Goal: Task Accomplishment & Management: Manage account settings

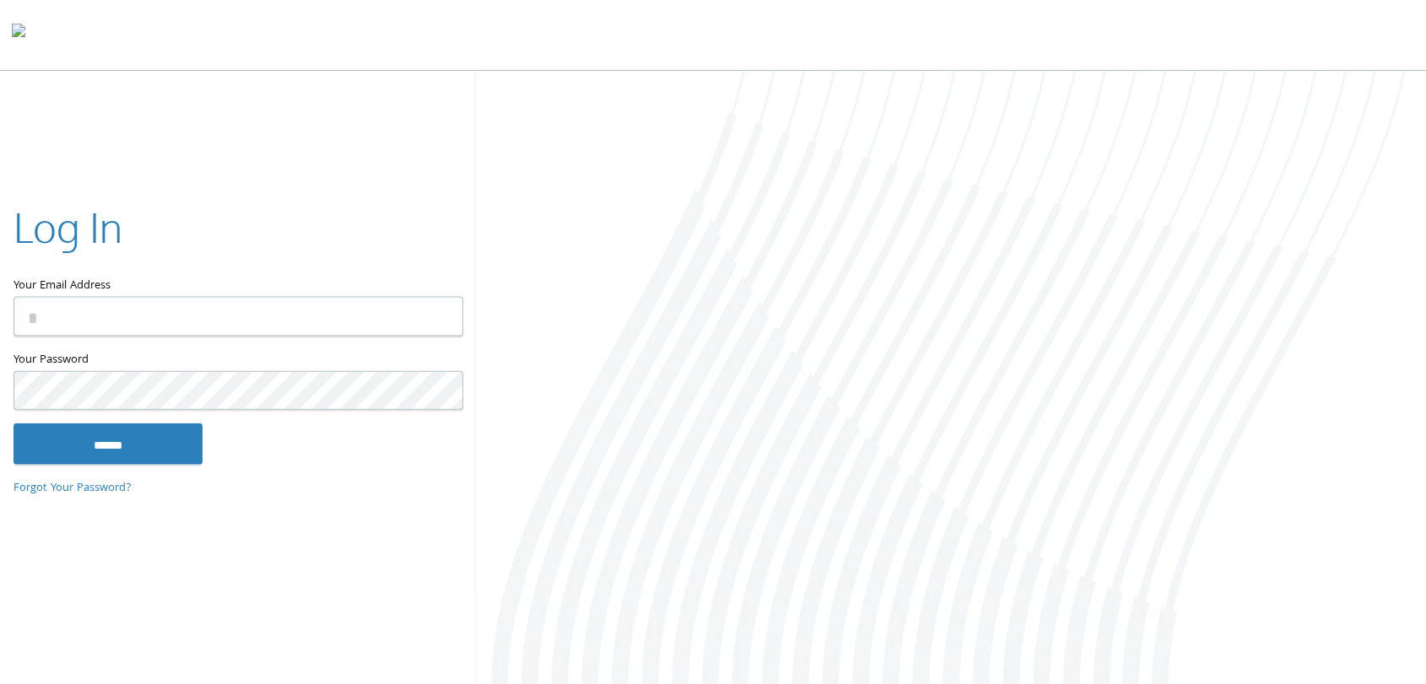
click at [303, 322] on input "Your Email Address" at bounding box center [239, 316] width 450 height 40
type input "**********"
click at [78, 446] on input "******" at bounding box center [108, 444] width 189 height 41
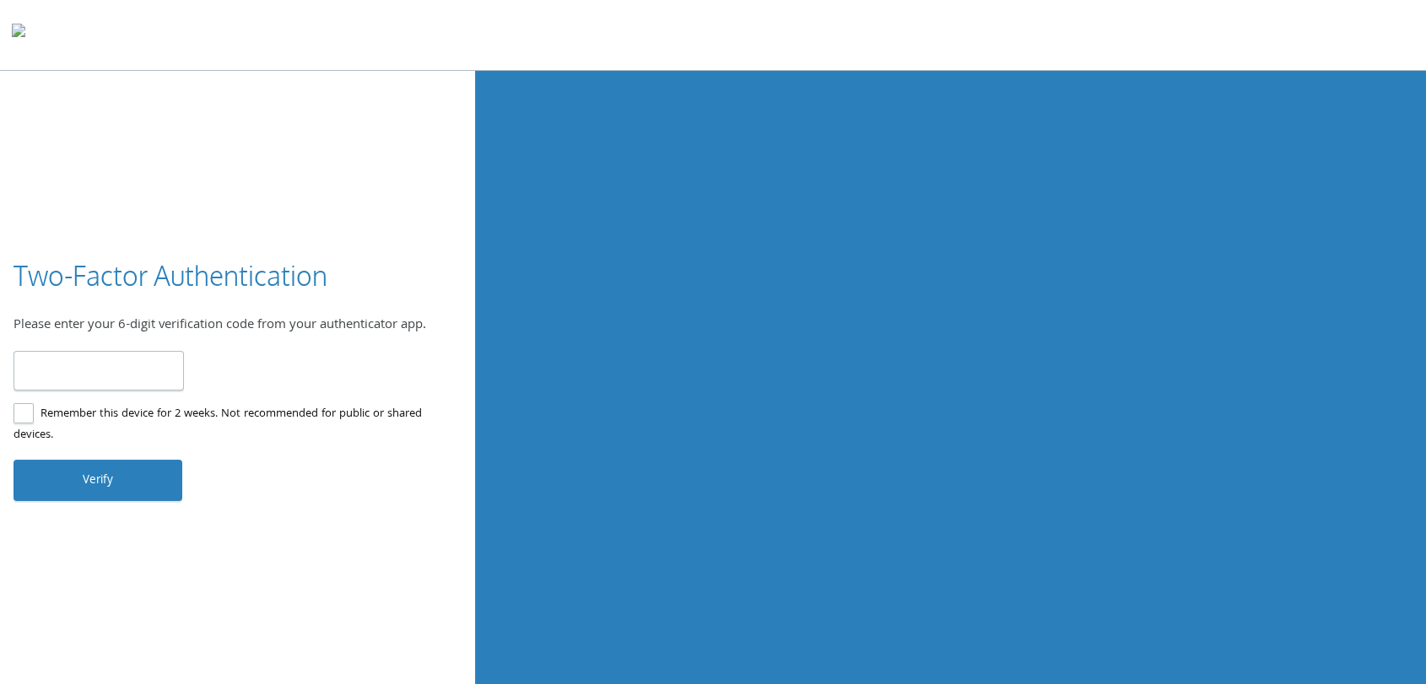
type input "******"
